Goal: Obtain resource: Download file/media

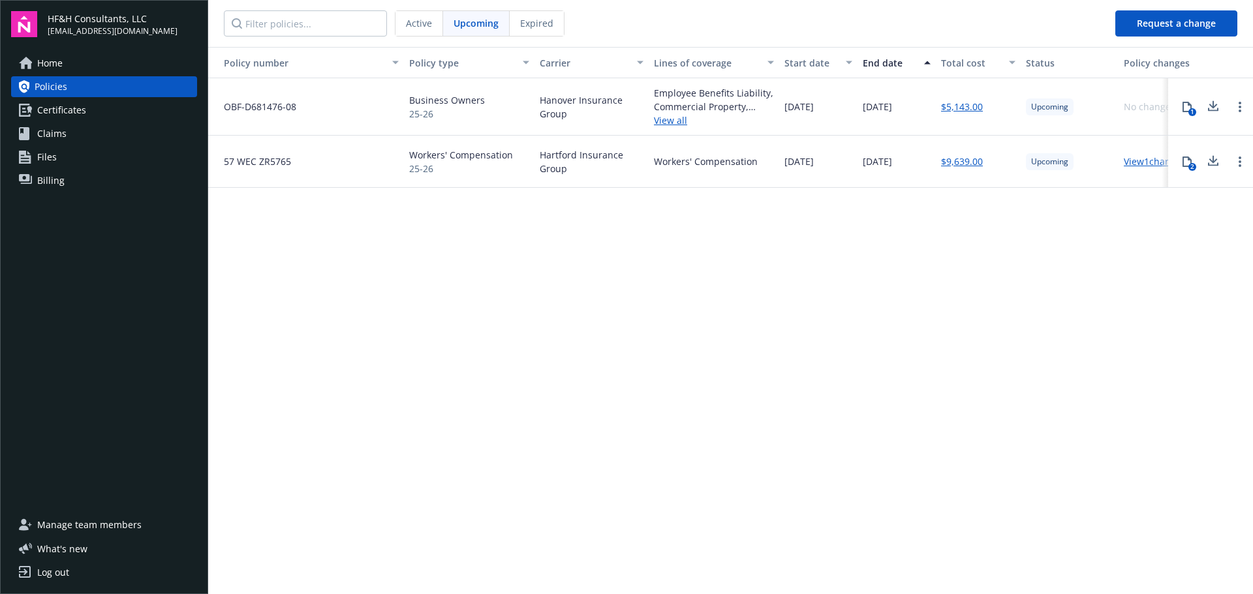
click at [1148, 164] on link "View 1 changes" at bounding box center [1155, 161] width 62 height 12
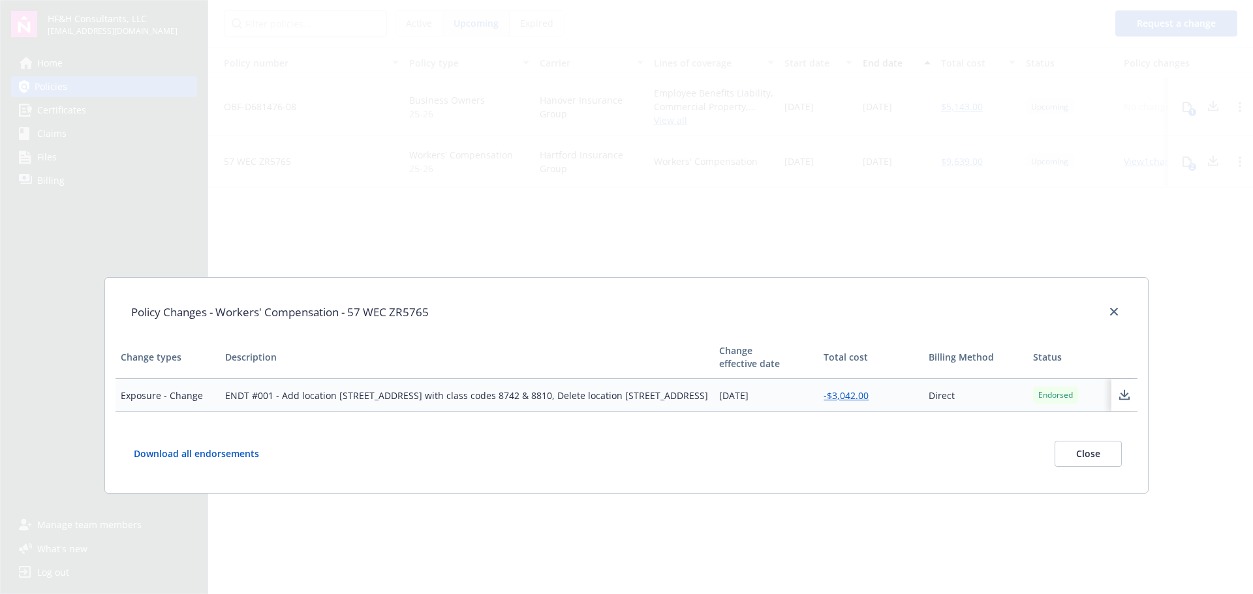
click at [1113, 303] on div "Policy Changes - Workers' Compensation - 57 WEC ZR5765" at bounding box center [627, 312] width 1022 height 48
click at [1115, 309] on icon "close" at bounding box center [1114, 312] width 8 height 8
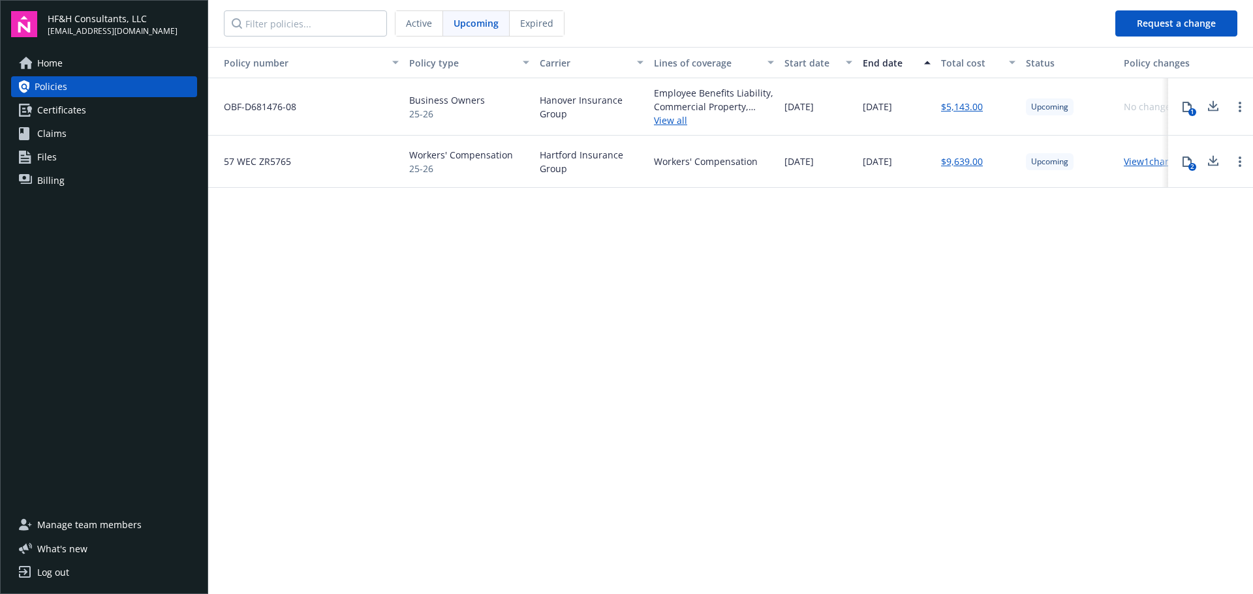
click at [1216, 160] on icon at bounding box center [1213, 159] width 8 height 8
